Goal: Check status: Check status

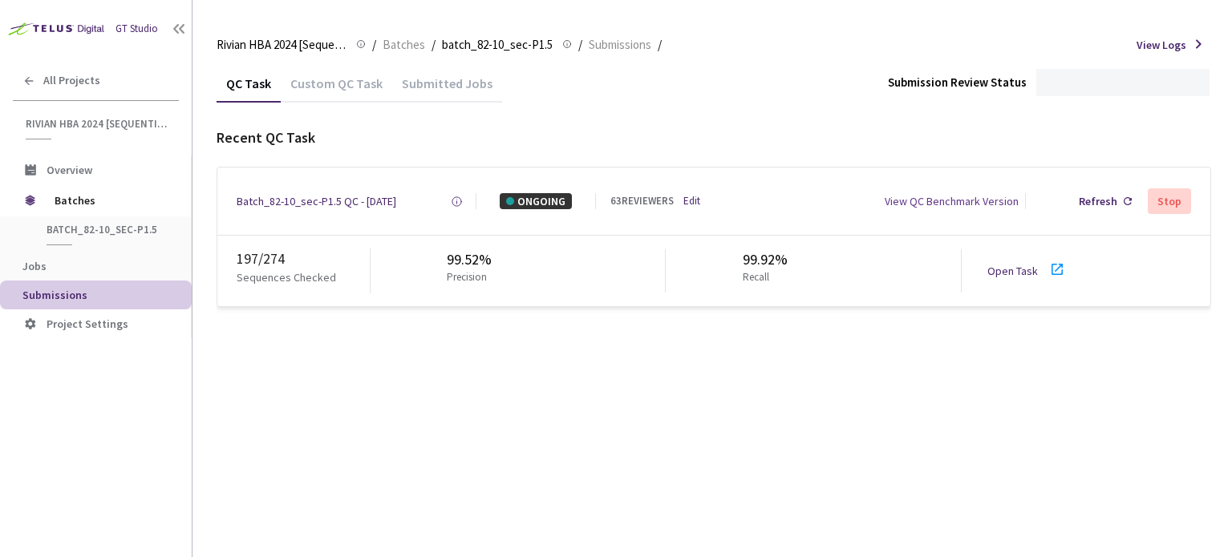
click at [1036, 274] on div "Open Task" at bounding box center [1017, 271] width 60 height 16
click at [1052, 274] on icon at bounding box center [1057, 269] width 11 height 11
click at [314, 205] on div "Batch_82-10_sec-P1.5 QC - [DATE]" at bounding box center [317, 201] width 160 height 16
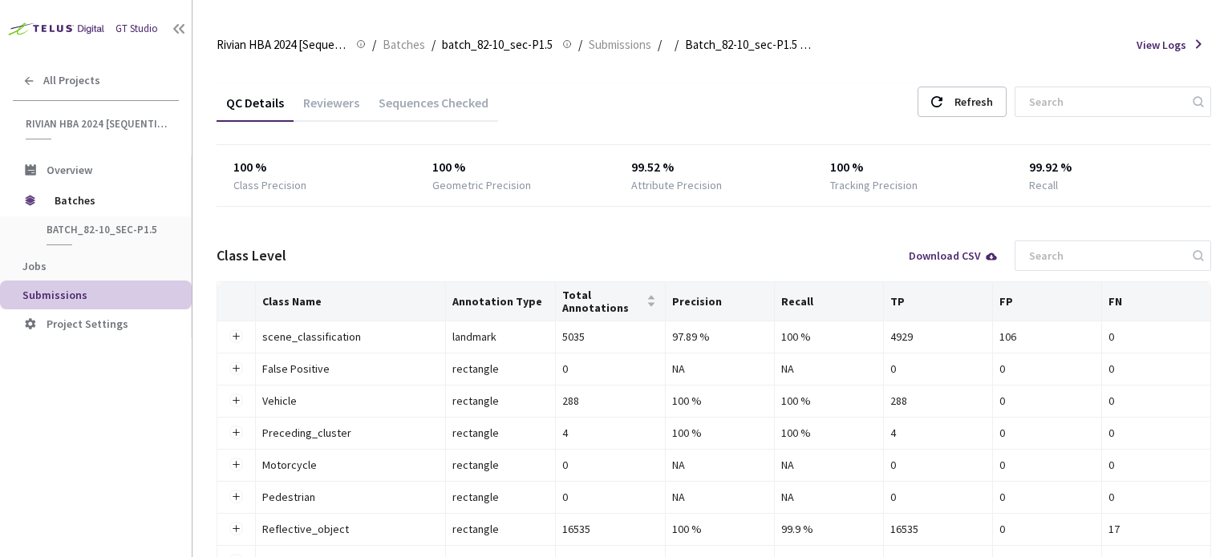
click at [329, 107] on div "Reviewers" at bounding box center [331, 108] width 75 height 27
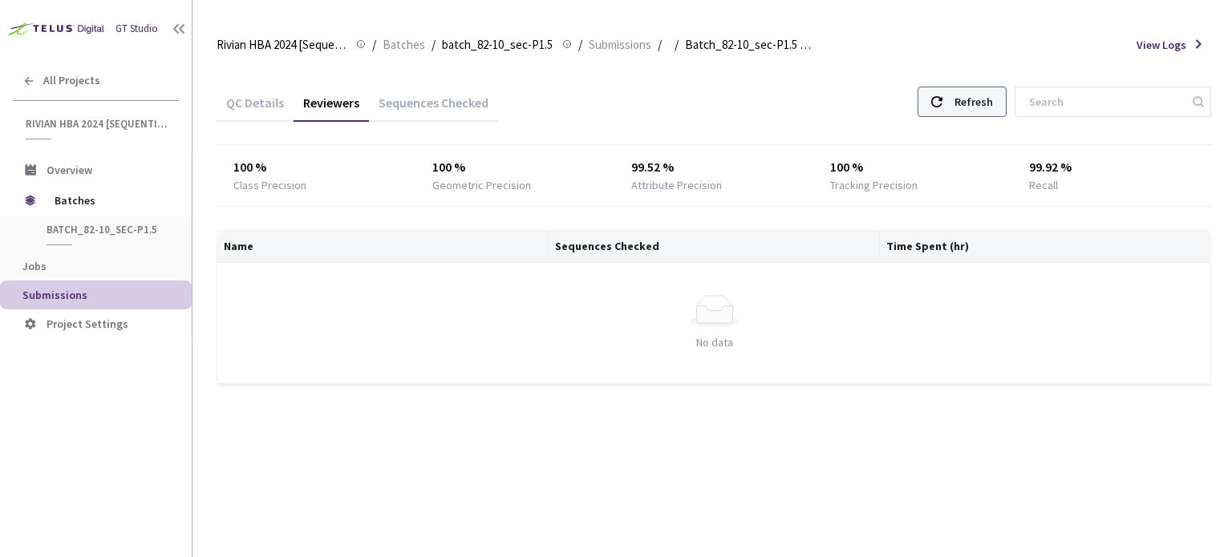
click at [979, 95] on div "Refresh" at bounding box center [973, 101] width 38 height 29
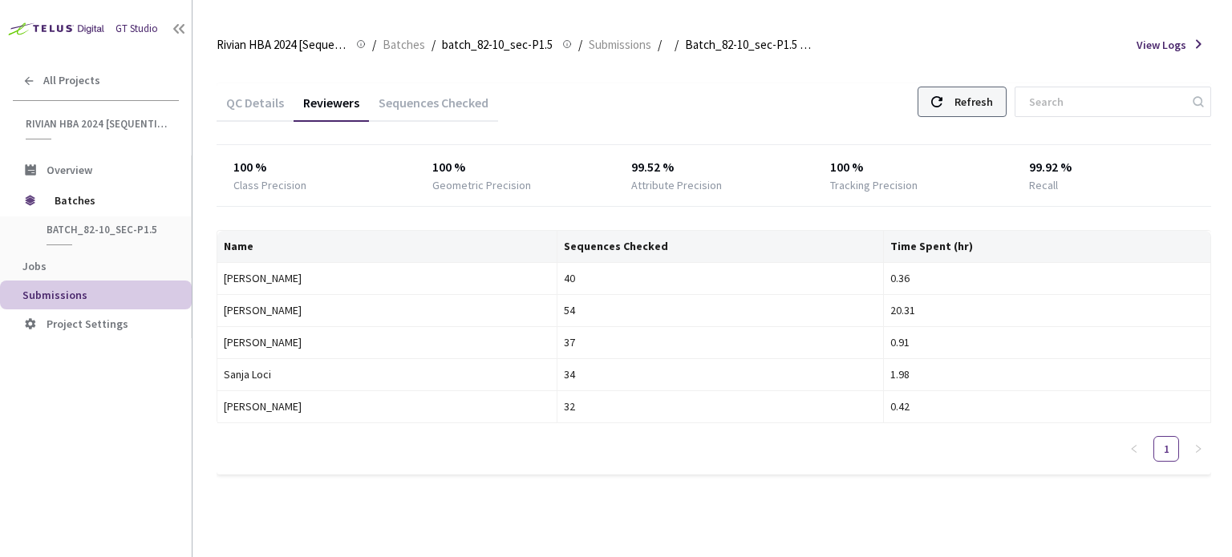
click at [993, 102] on div "Refresh" at bounding box center [973, 101] width 38 height 29
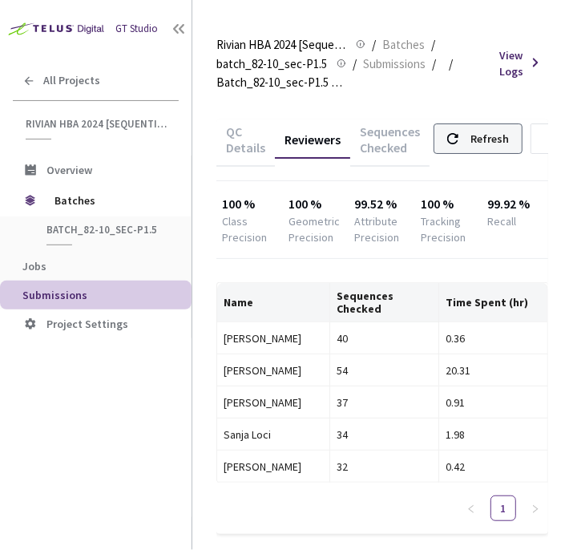
click at [477, 146] on div "Refresh" at bounding box center [490, 138] width 38 height 29
click at [471, 131] on div "Refresh" at bounding box center [490, 138] width 38 height 29
click at [484, 142] on div "Refresh" at bounding box center [490, 138] width 38 height 29
click at [482, 140] on div "Refresh" at bounding box center [490, 138] width 38 height 29
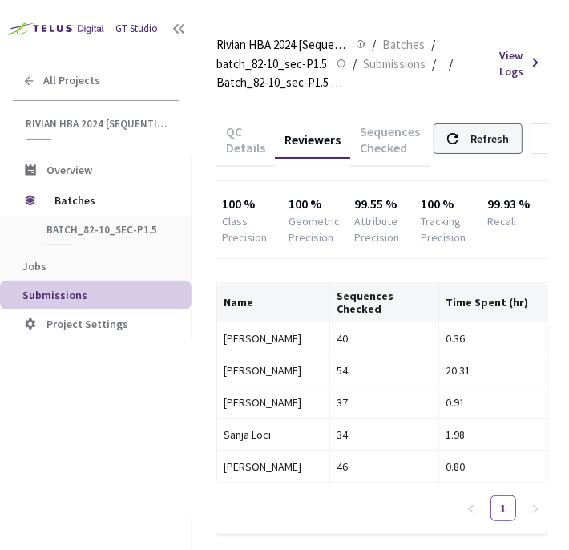
click at [487, 140] on div "Refresh" at bounding box center [490, 138] width 38 height 29
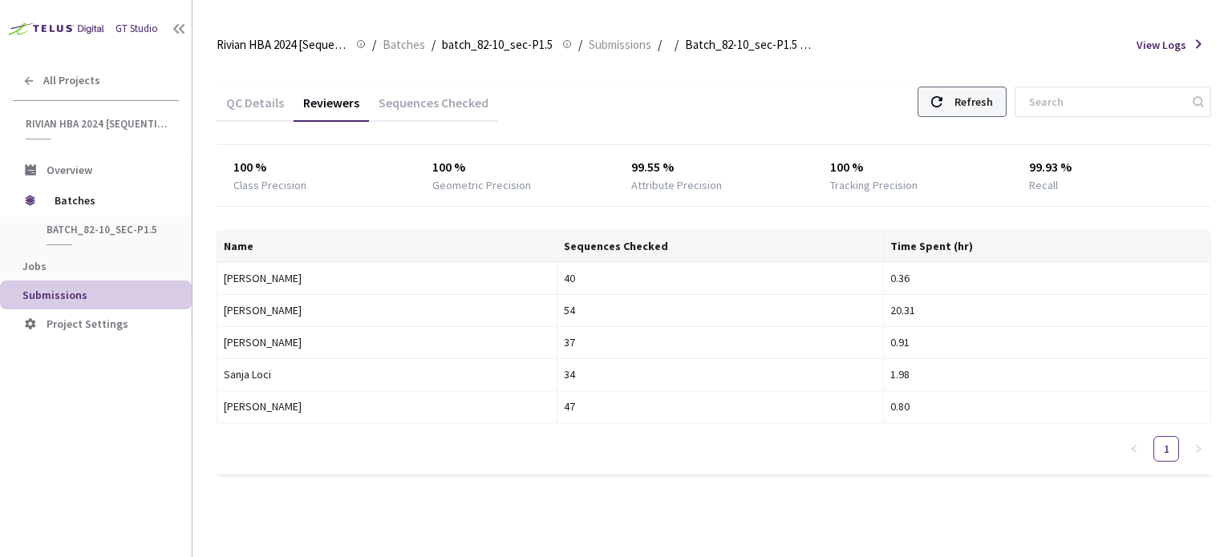
click at [991, 103] on div "Refresh" at bounding box center [973, 101] width 38 height 29
click at [978, 106] on div "Refresh" at bounding box center [973, 101] width 38 height 29
